Goal: Answer question/provide support: Share knowledge or assist other users

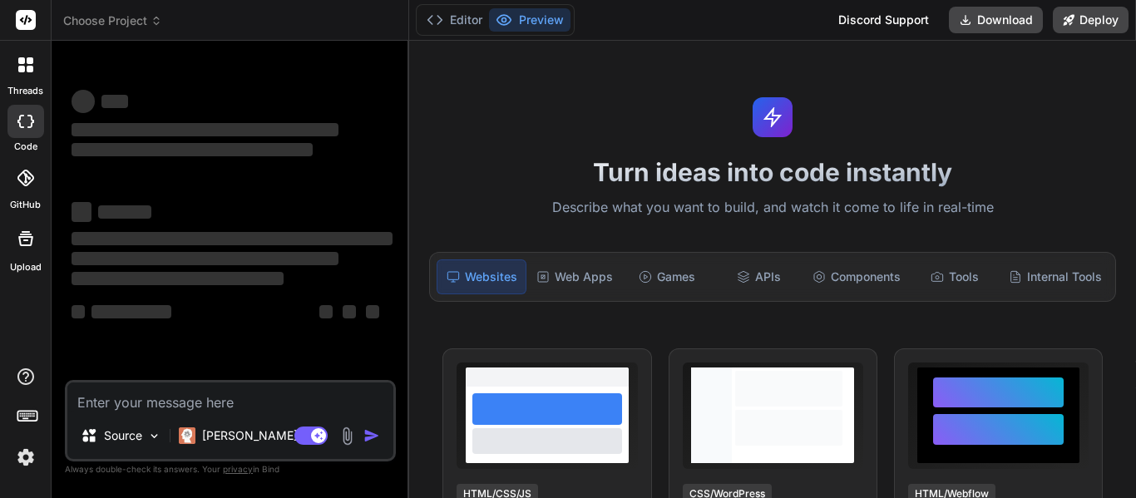
click at [215, 389] on textarea at bounding box center [230, 397] width 326 height 30
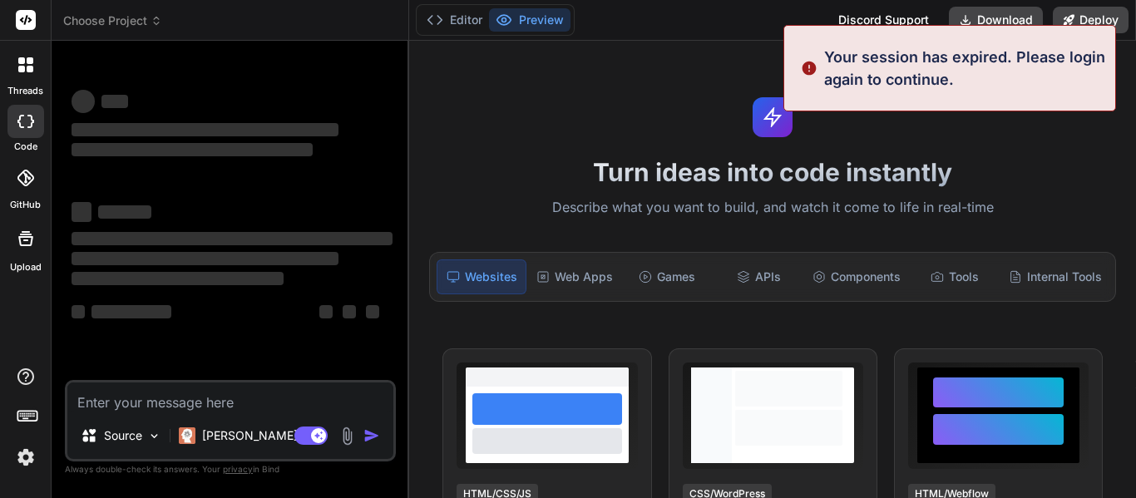
type textarea "x"
type textarea "a"
type textarea "x"
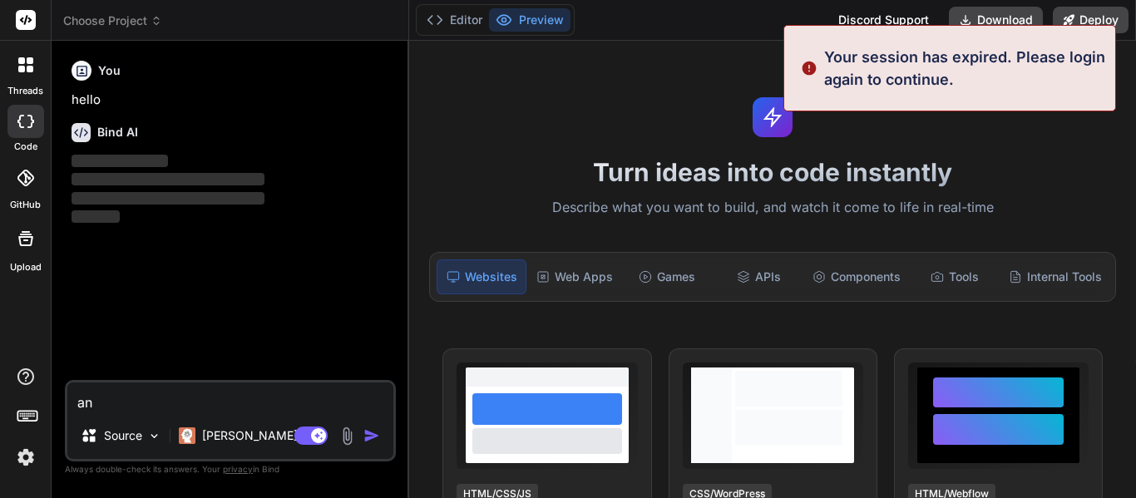
type textarea "ans"
type textarea "x"
type textarea "answ"
type textarea "x"
type textarea "answer"
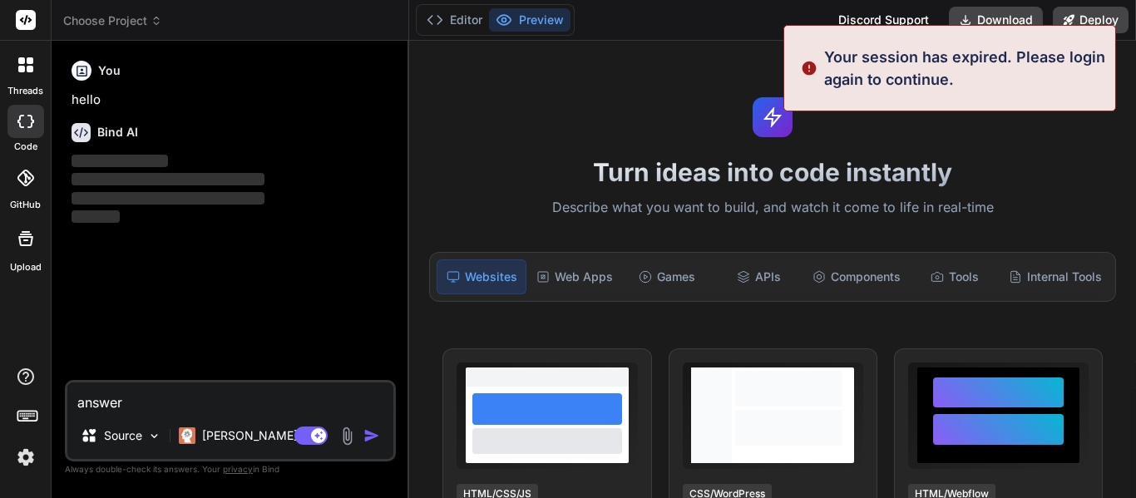
type textarea "x"
type textarea "answer t"
type textarea "x"
type textarea "answer the"
type textarea "x"
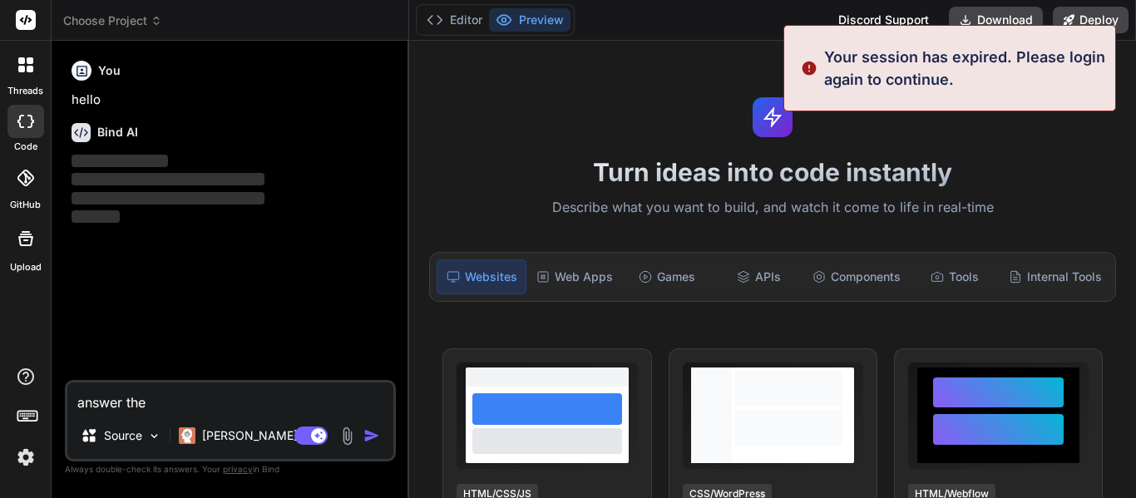
type textarea "answer thes"
type textarea "x"
type textarea "answer these"
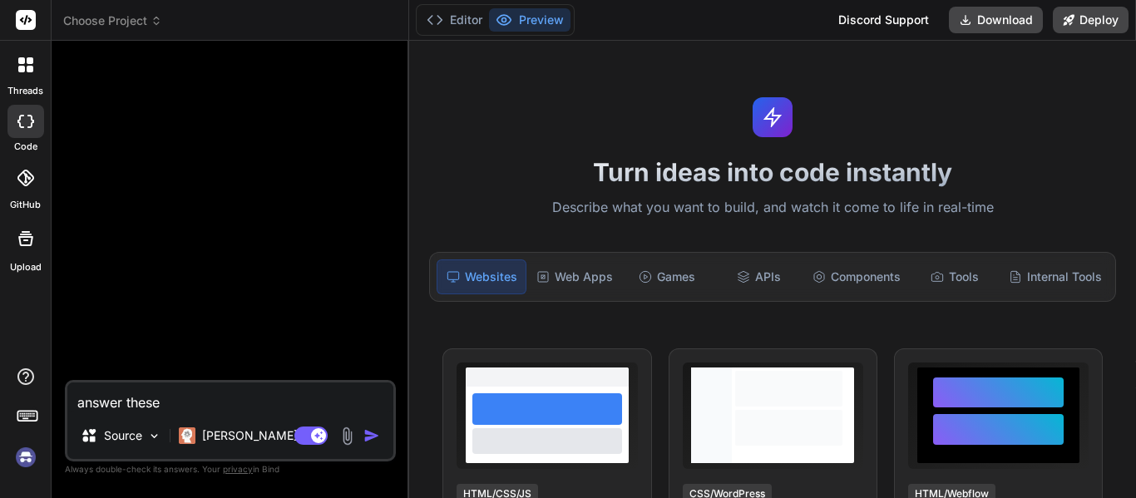
type textarea "x"
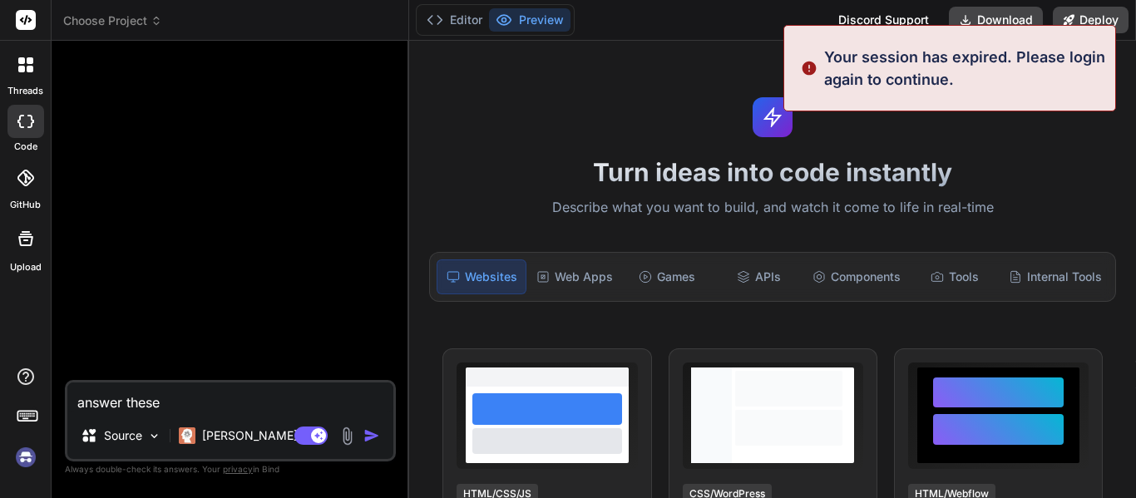
type textarea "answer these Genesis Chapters 1-5 Assessment 1. What was created on the fourth …"
type textarea "x"
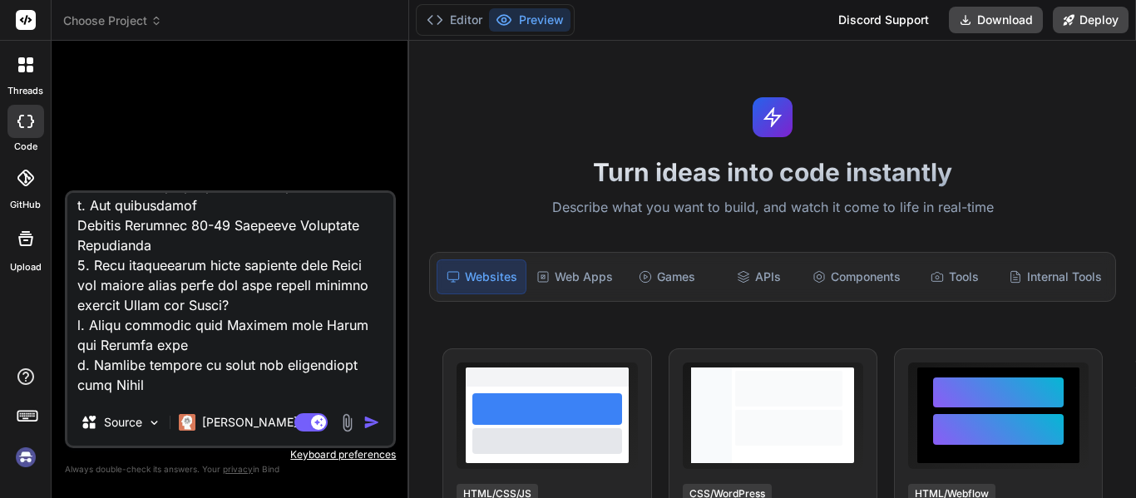
scroll to position [2647, 0]
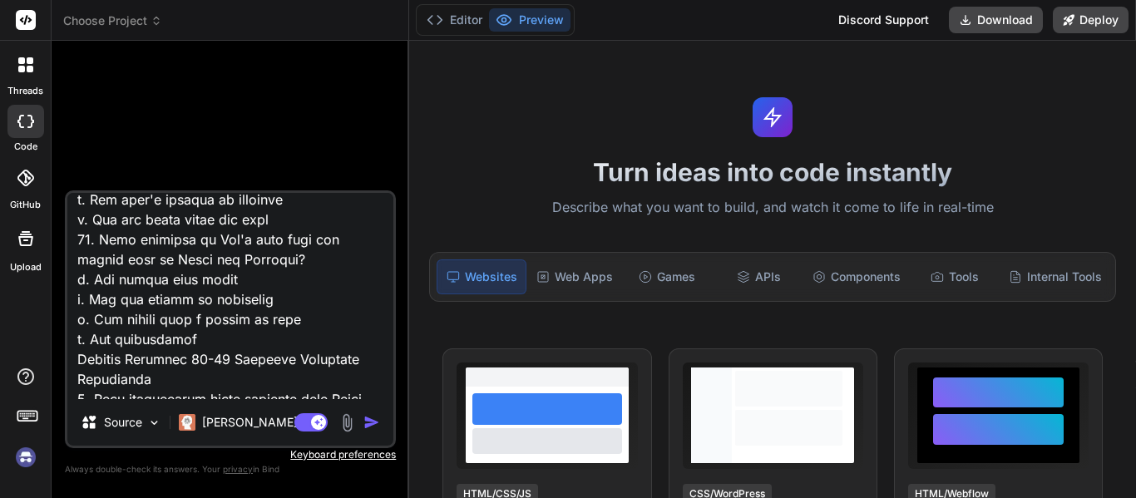
type textarea "answer these Genesis Chapters 1-5 Assessment 1. What was created on the fourth …"
click at [372, 425] on img "button" at bounding box center [371, 422] width 17 height 17
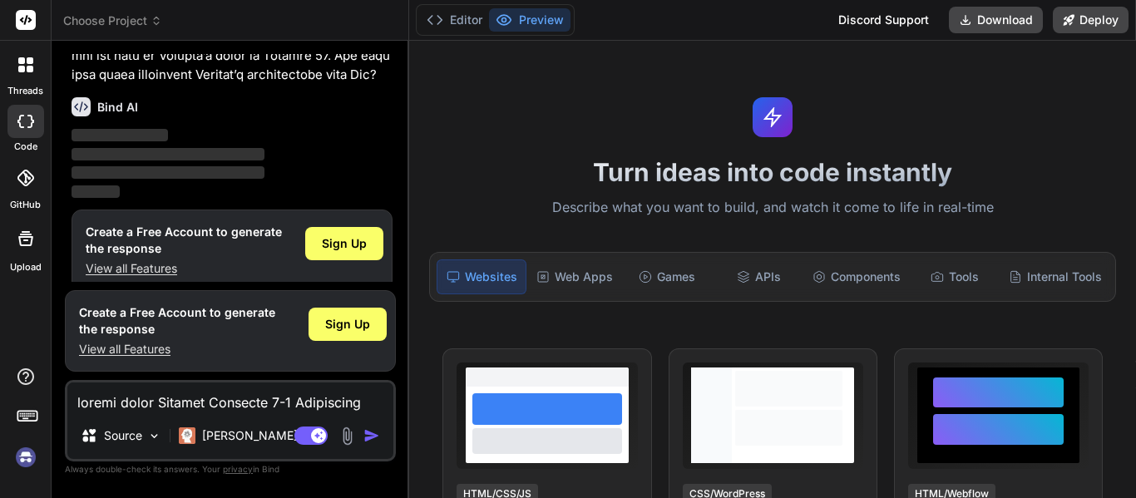
scroll to position [1989, 0]
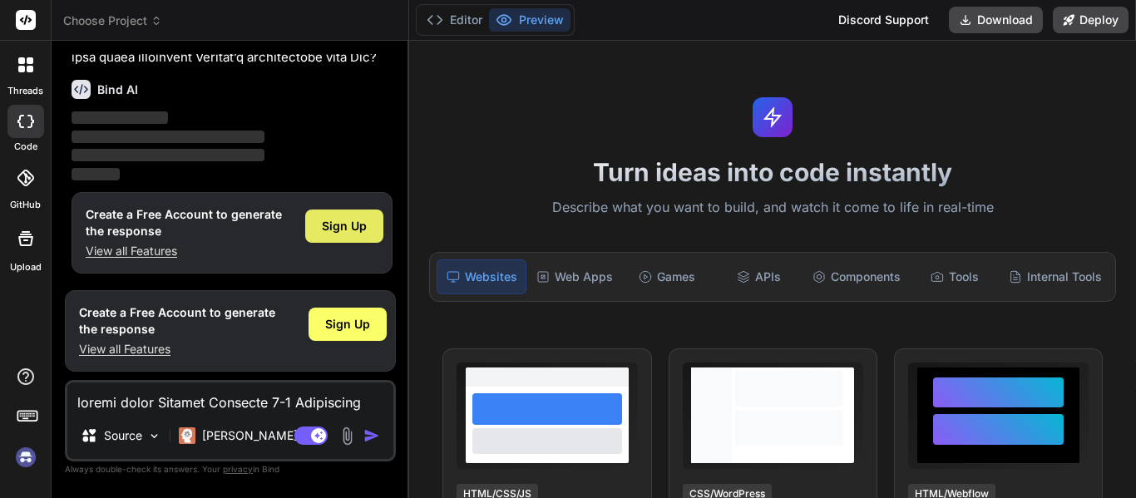
click at [327, 227] on span "Sign Up" at bounding box center [344, 226] width 45 height 17
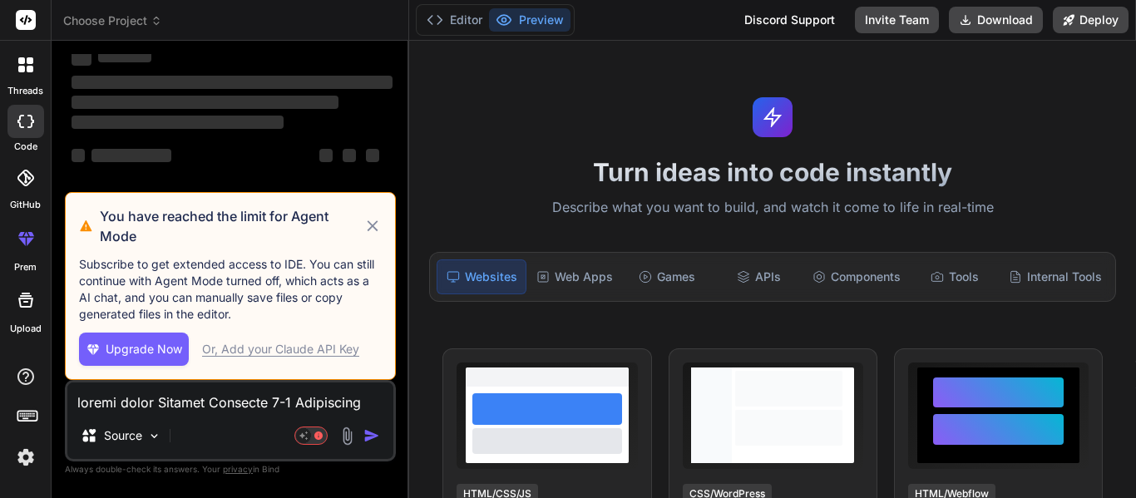
scroll to position [156, 0]
click at [372, 229] on icon at bounding box center [372, 226] width 19 height 20
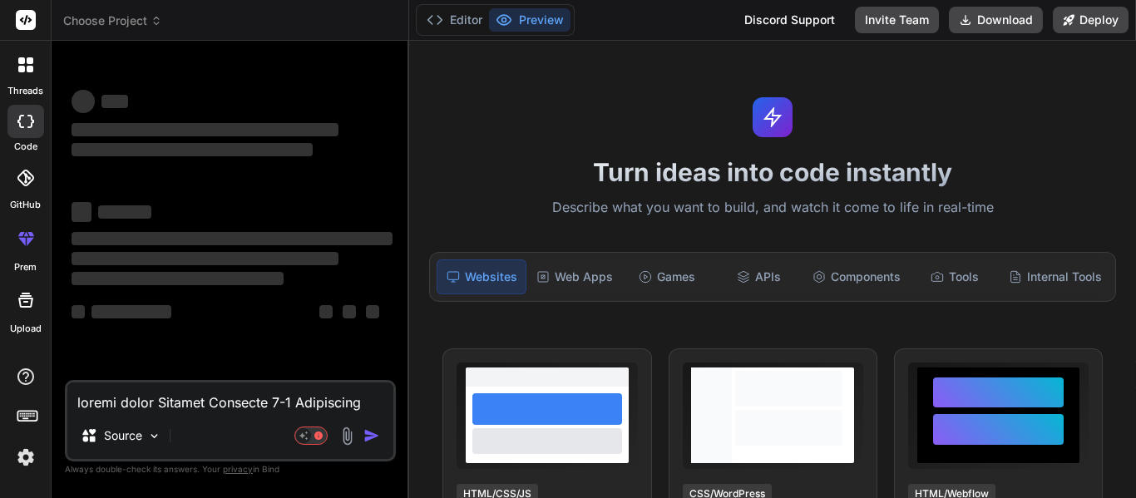
scroll to position [0, 0]
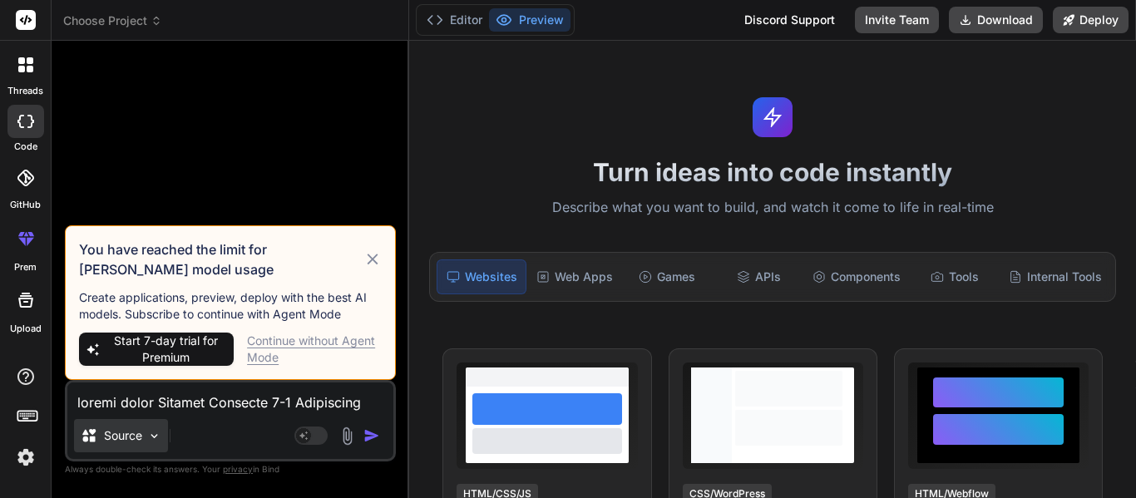
click at [136, 432] on p "Source" at bounding box center [123, 435] width 38 height 17
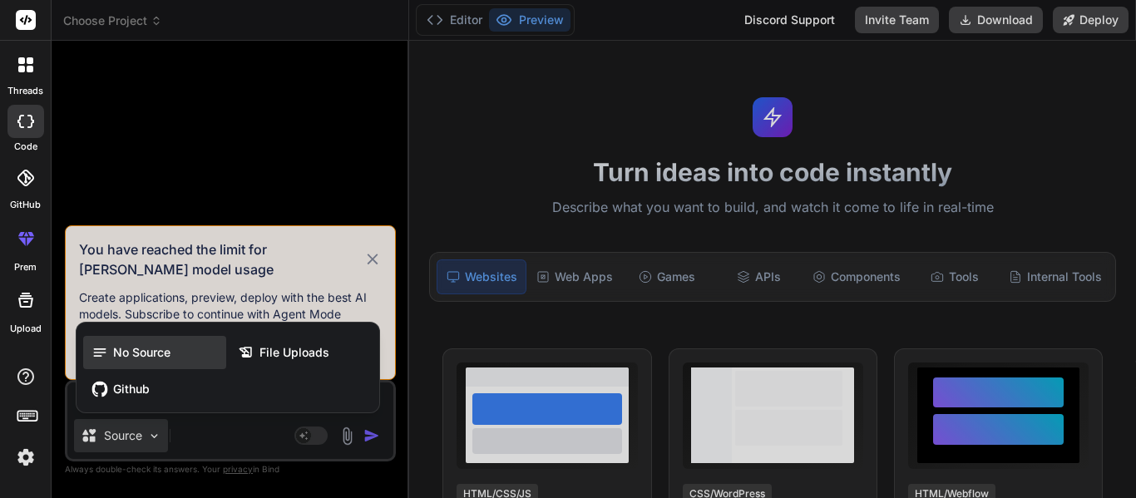
click at [135, 357] on span "No Source" at bounding box center [141, 352] width 57 height 17
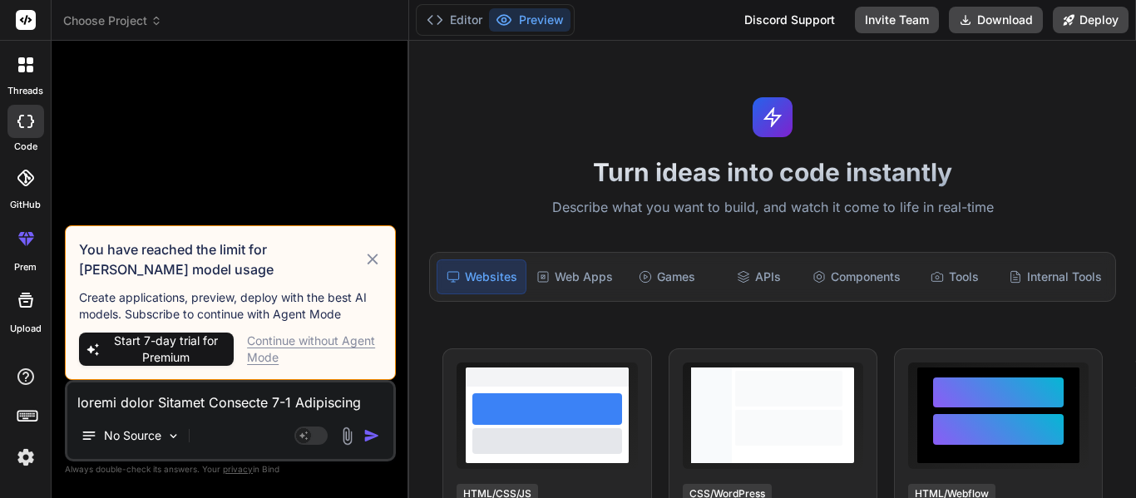
click at [310, 338] on div "Continue without Agent Mode" at bounding box center [314, 349] width 135 height 33
type textarea "x"
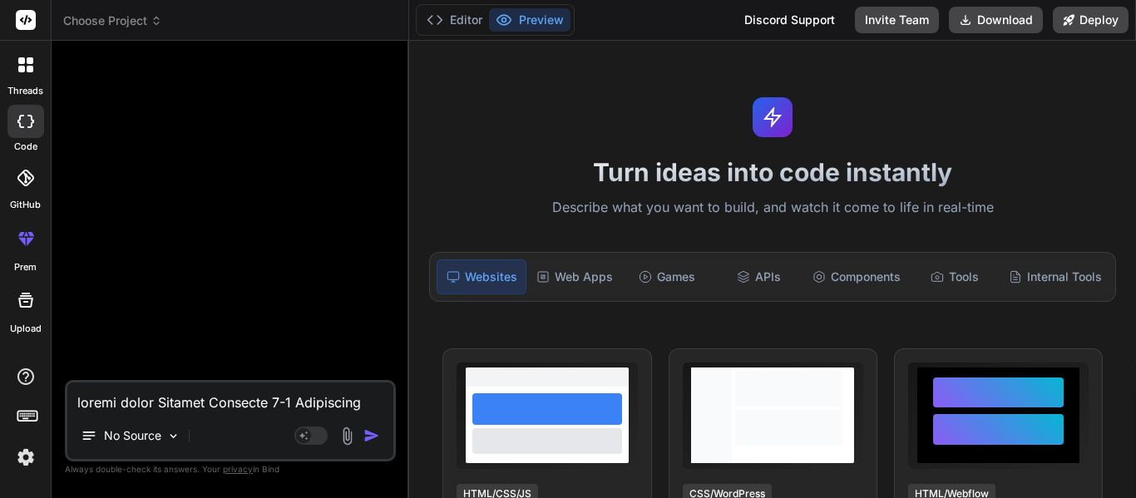
click at [167, 412] on div "No Source Agent Mode. When this toggle is activated, AI automatically makes dec…" at bounding box center [230, 420] width 331 height 81
click at [156, 403] on textarea at bounding box center [230, 397] width 326 height 30
type textarea "a"
type textarea "x"
type textarea "an"
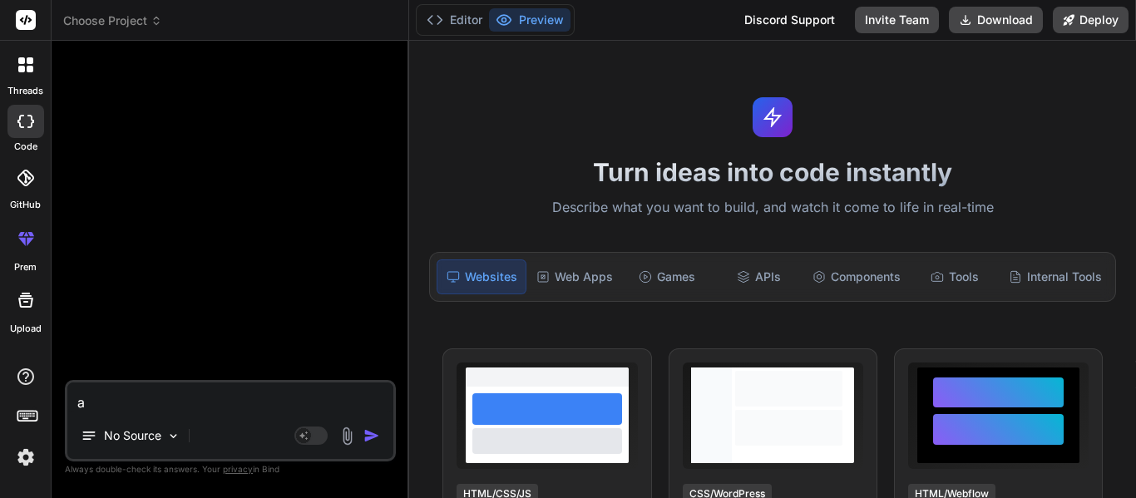
type textarea "x"
type textarea "ans"
type textarea "x"
type textarea "answ"
type textarea "x"
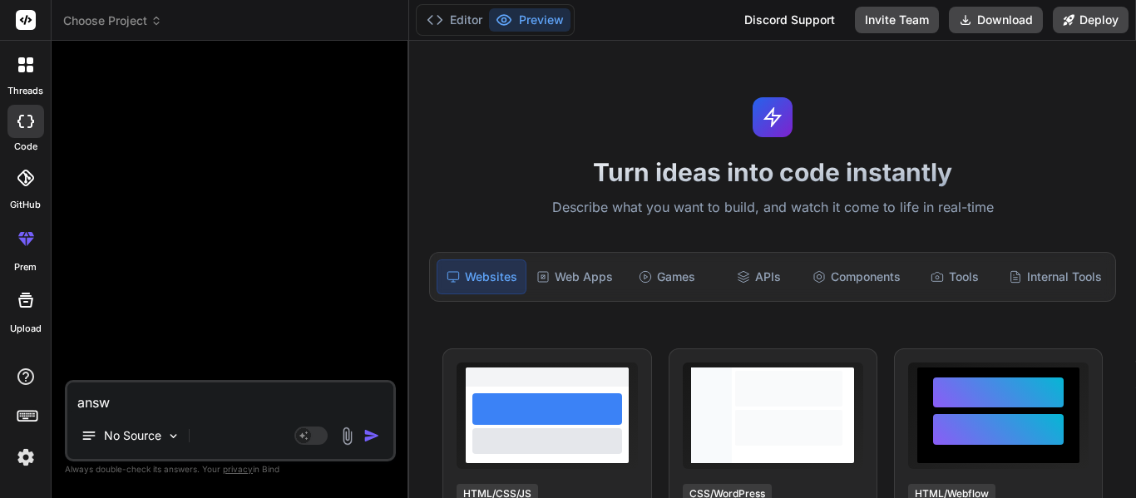
type textarea "answe"
type textarea "x"
type textarea "answer"
type textarea "x"
type textarea "answer"
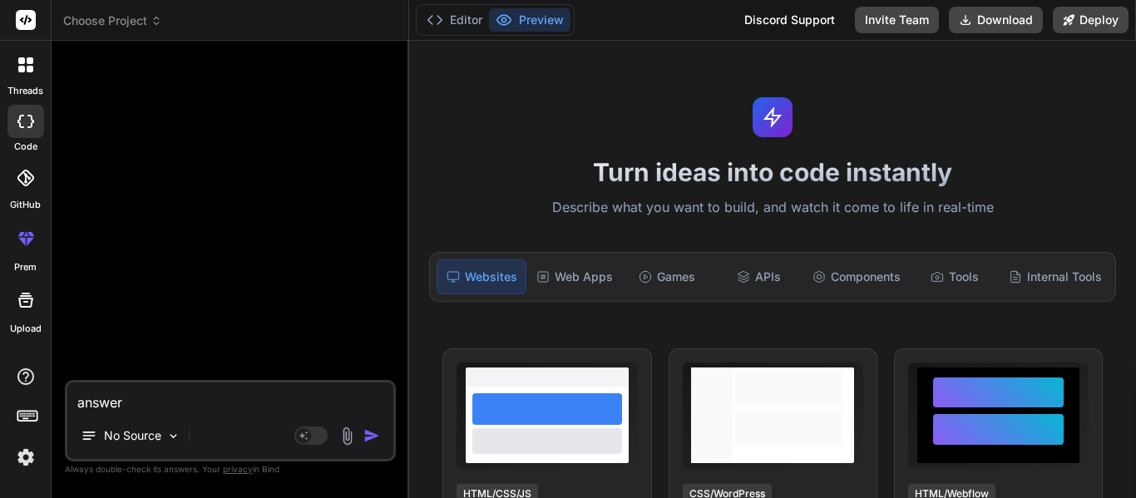
type textarea "x"
type textarea "answer t"
type textarea "x"
type textarea "answer th"
type textarea "x"
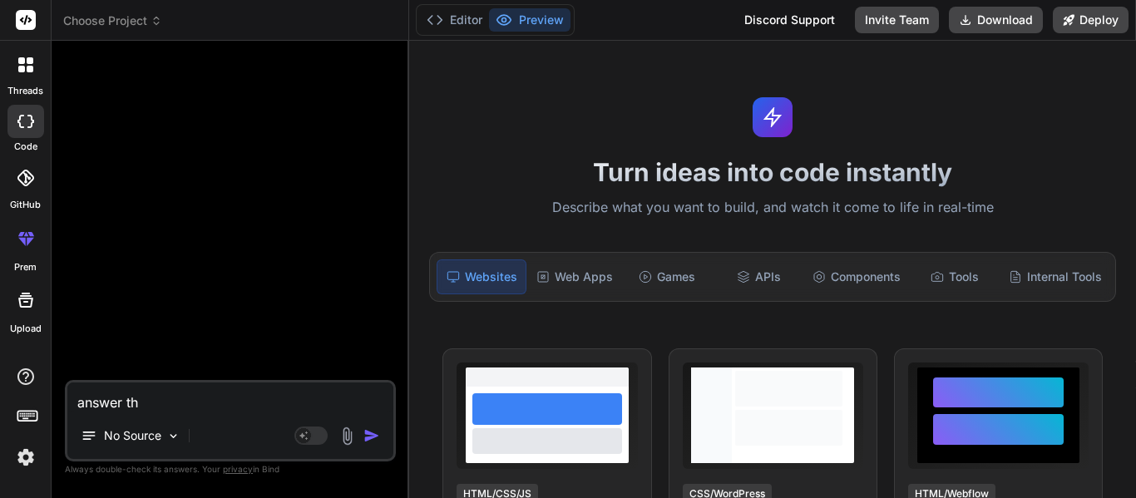
type textarea "answer the"
type textarea "x"
type textarea "answer thes"
type textarea "x"
type textarea "answer these"
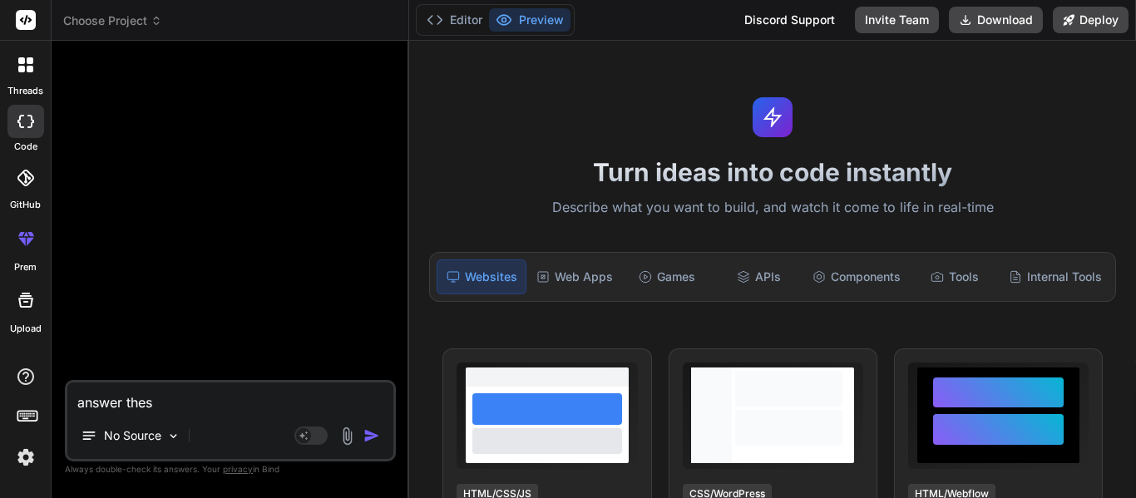
type textarea "x"
type textarea "answer these"
type textarea "x"
paste textarea "Genesis Chapters 1-5 Assessment 1. What was created on the fourth day of creati…"
type textarea "answer these Genesis Chapters 1-5 Assessment 1. What was created on the fourth …"
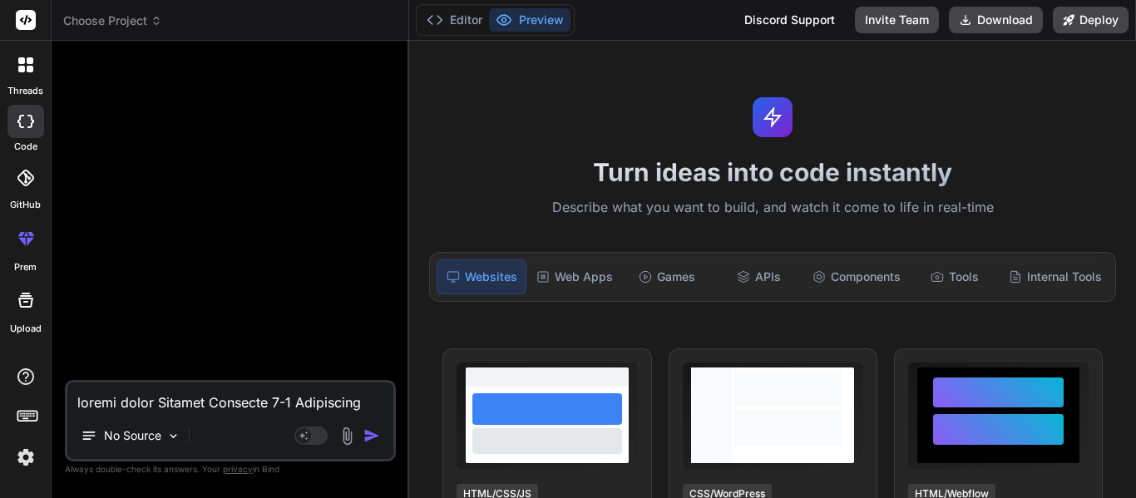
scroll to position [3813, 0]
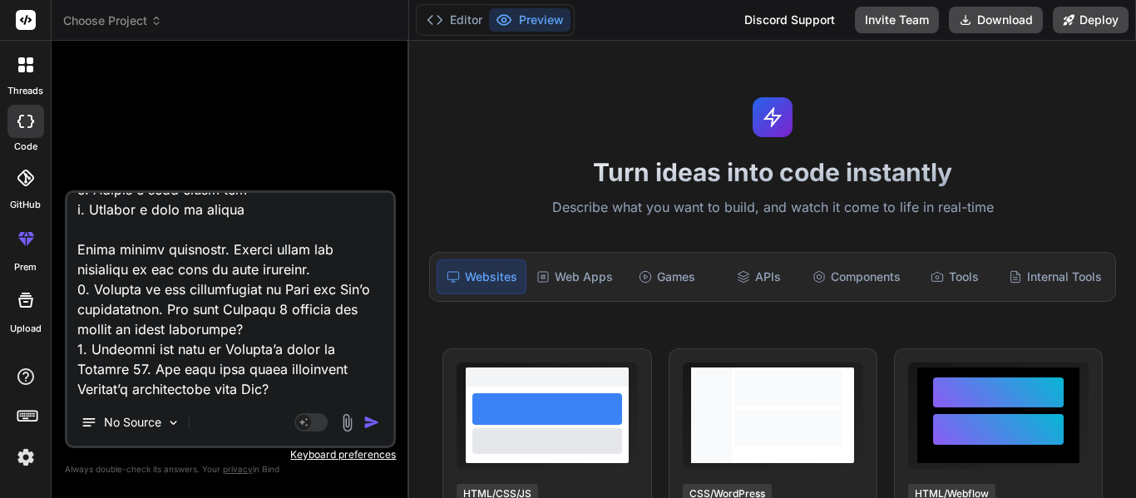
type textarea "x"
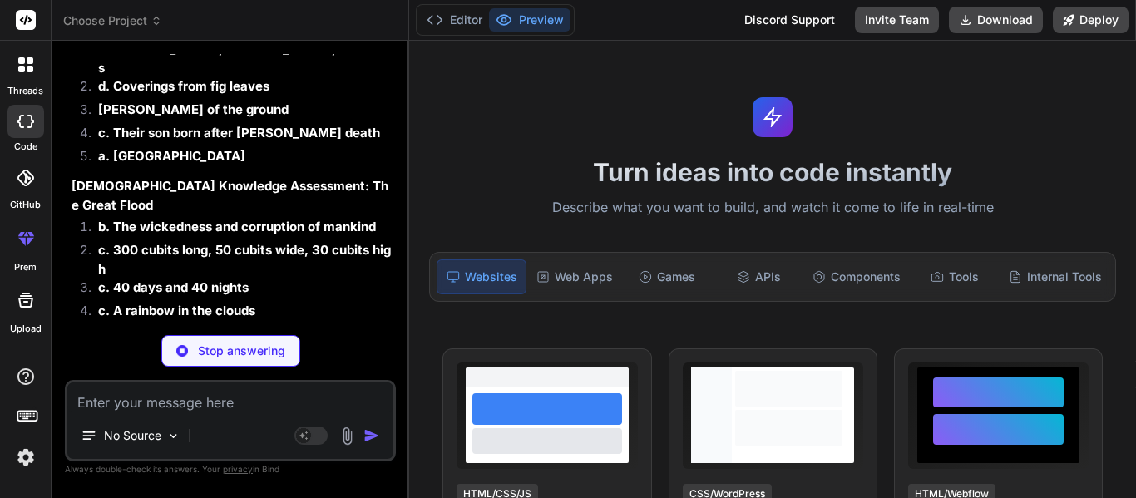
scroll to position [2066, 0]
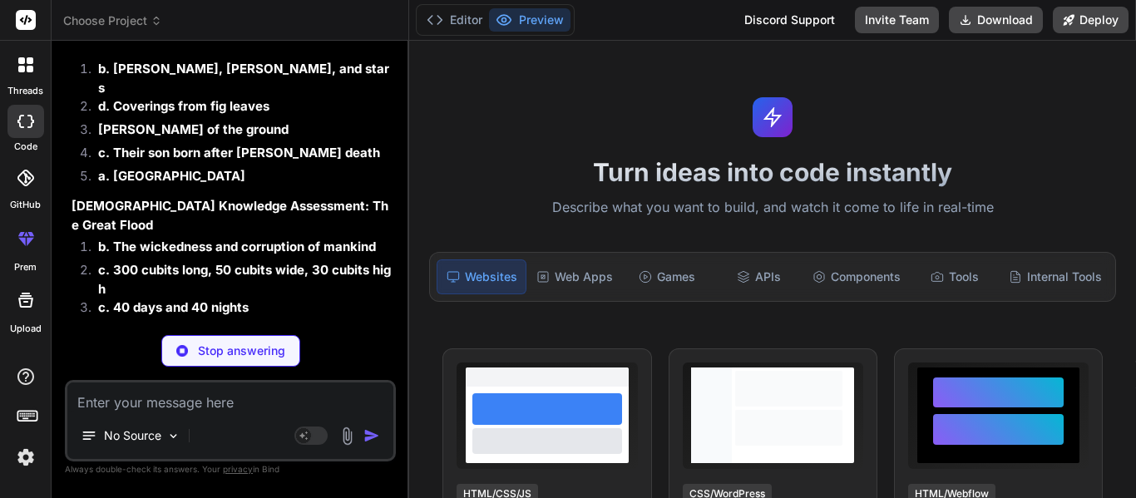
type textarea "x"
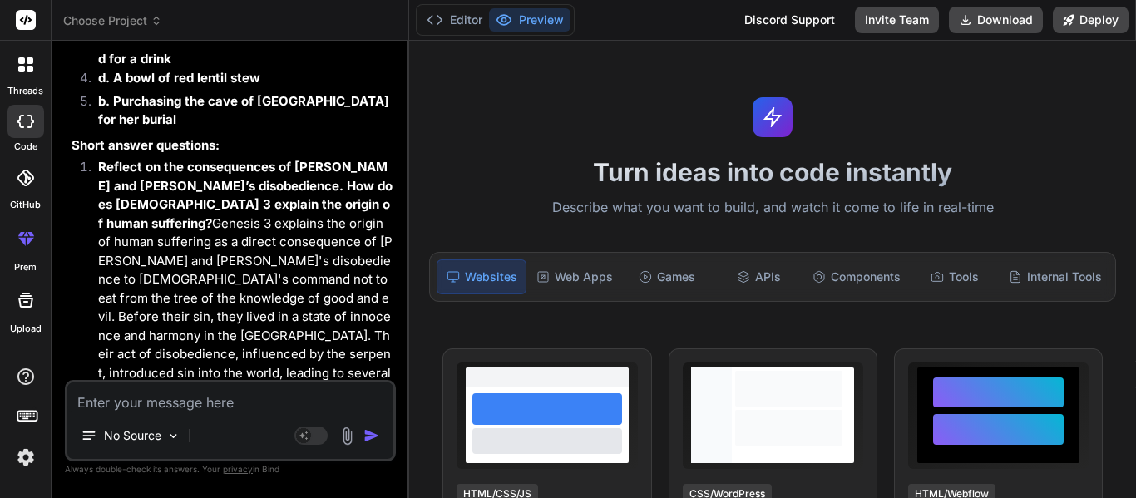
scroll to position [2890, 0]
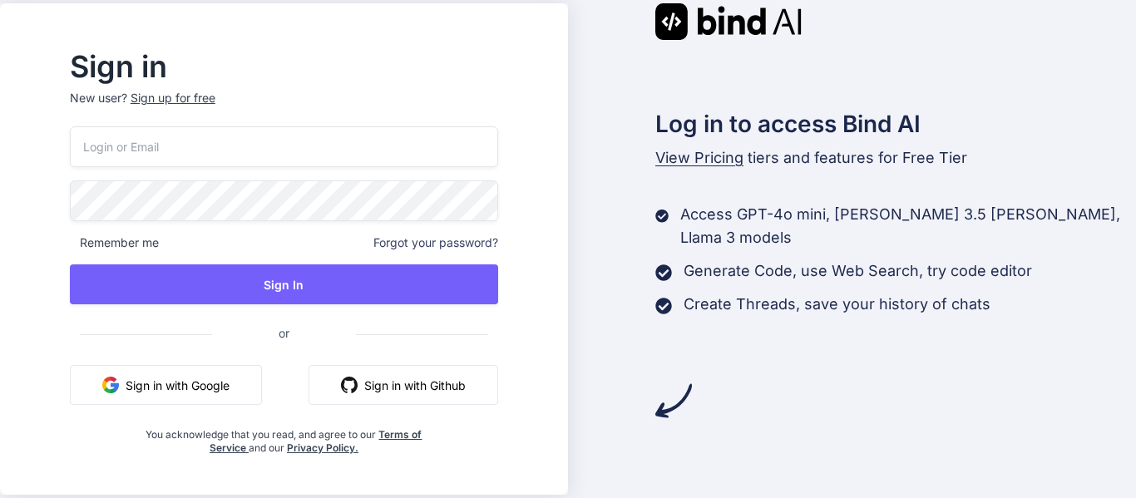
click at [232, 387] on button "Sign in with Google" at bounding box center [166, 385] width 192 height 40
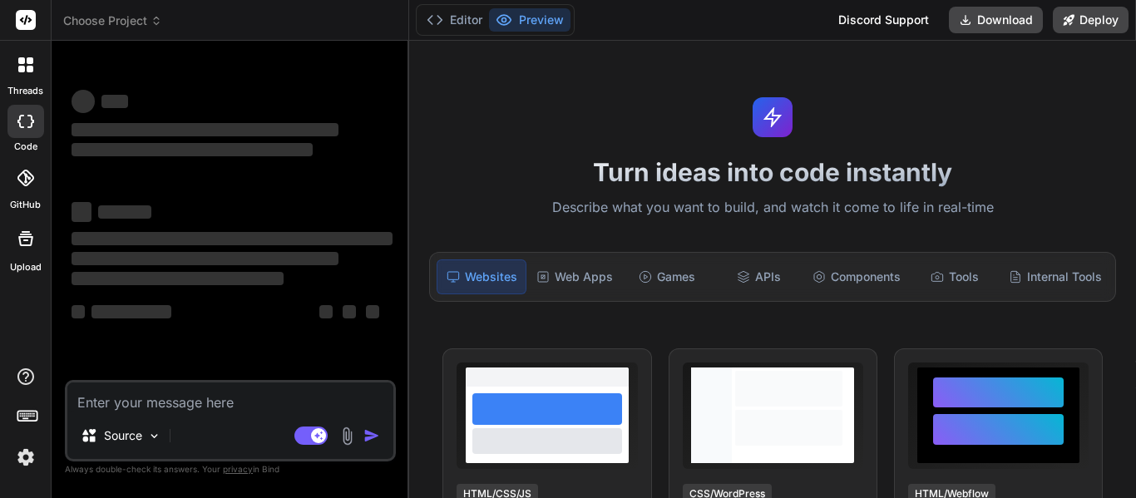
click at [289, 256] on span "‌" at bounding box center [205, 258] width 267 height 13
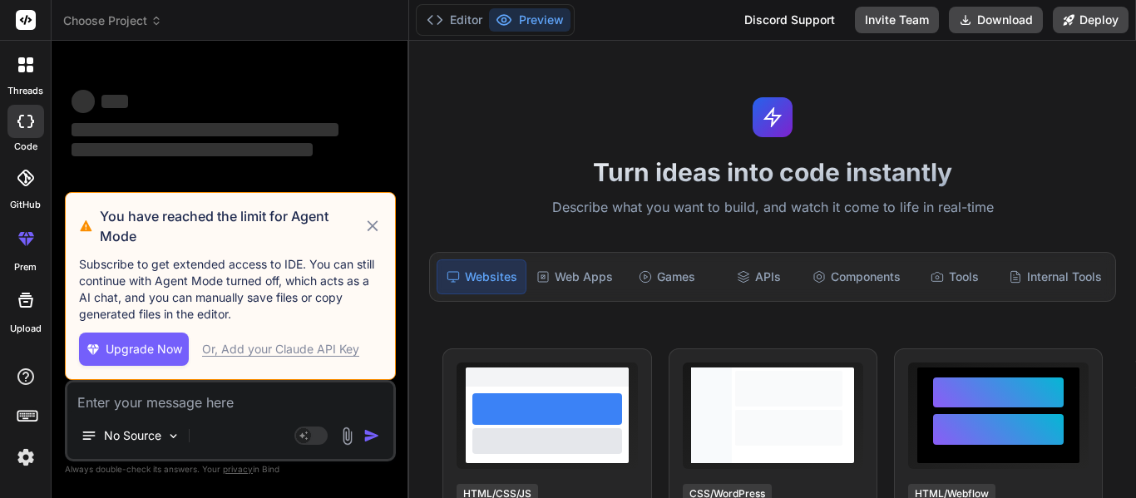
type textarea "x"
